Goal: Task Accomplishment & Management: Manage account settings

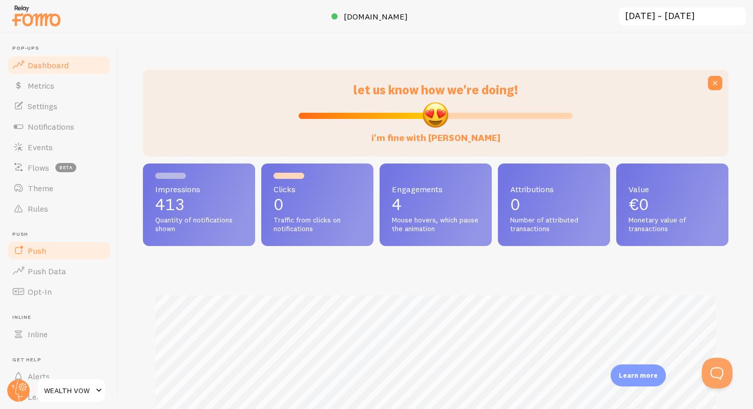
click at [39, 256] on link "Push" at bounding box center [58, 250] width 105 height 20
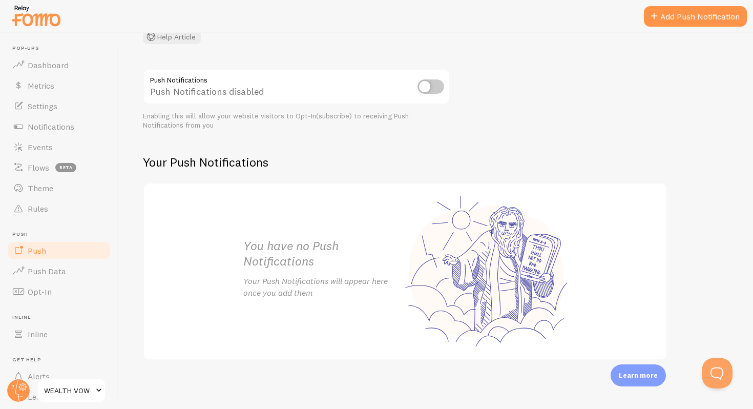
scroll to position [95, 0]
click at [40, 277] on link "Push Data" at bounding box center [58, 271] width 105 height 20
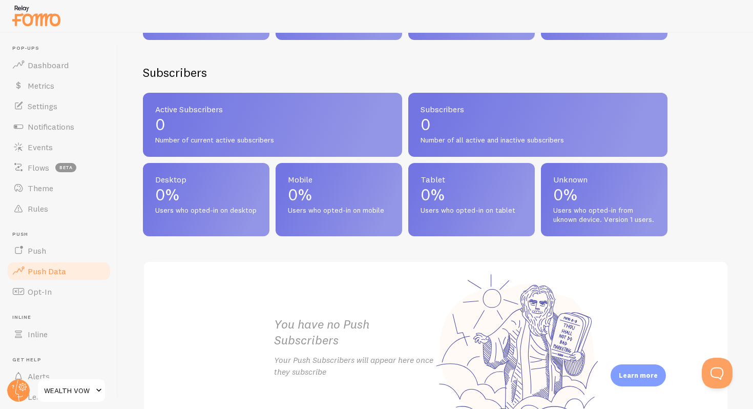
scroll to position [466, 0]
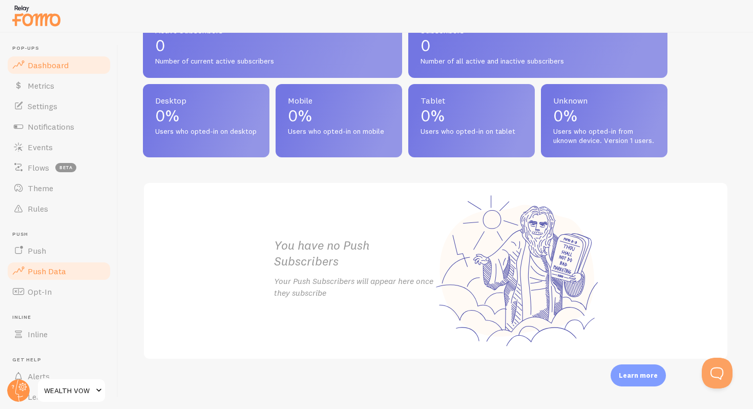
click at [33, 66] on span "Dashboard" at bounding box center [48, 65] width 41 height 10
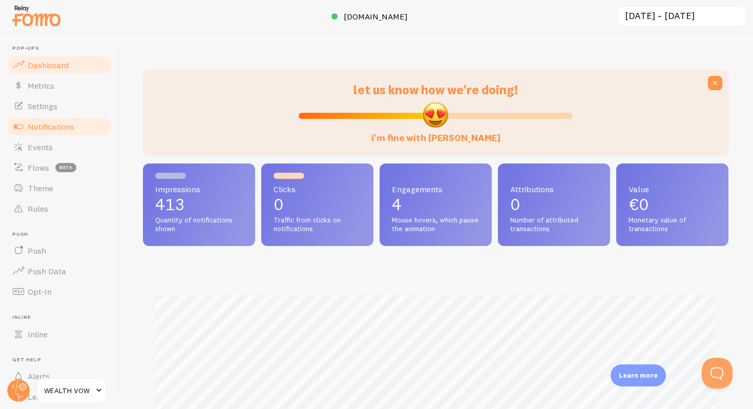
scroll to position [269, 585]
click at [37, 120] on link "Notifications" at bounding box center [58, 126] width 105 height 20
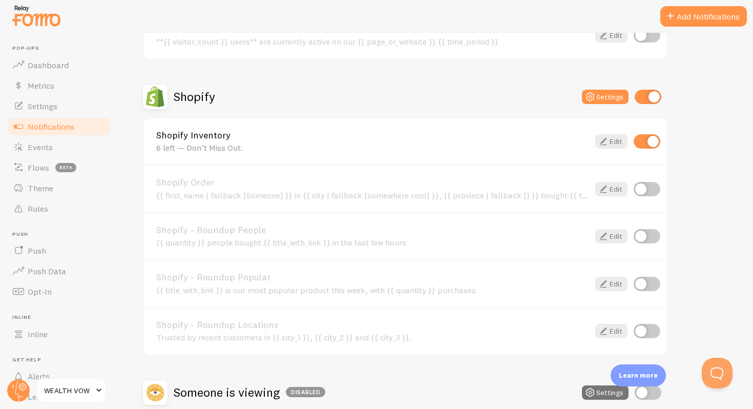
scroll to position [316, 0]
click at [603, 141] on icon at bounding box center [603, 140] width 12 height 12
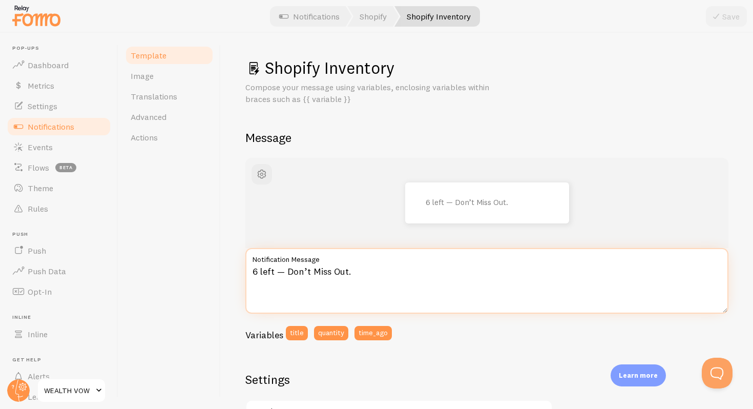
drag, startPoint x: 256, startPoint y: 270, endPoint x: 241, endPoint y: 270, distance: 14.8
click at [241, 270] on div "Shopify Inventory Compose your message using variables, enclosing variables wit…" at bounding box center [487, 221] width 532 height 376
type textarea "4 left — Don’t Miss Out."
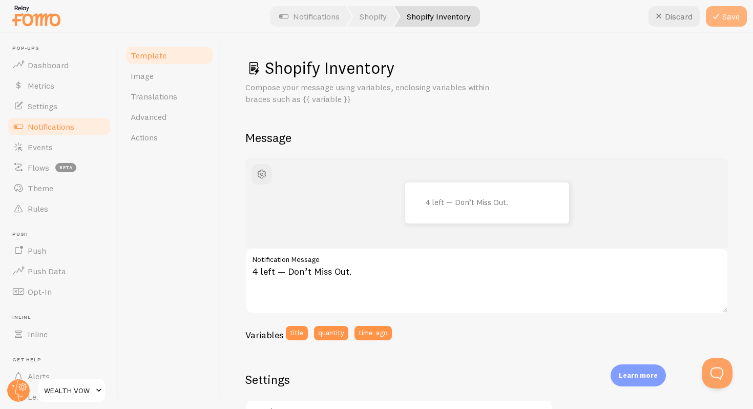
click at [727, 7] on button "Save" at bounding box center [726, 16] width 41 height 20
